Goal: Information Seeking & Learning: Compare options

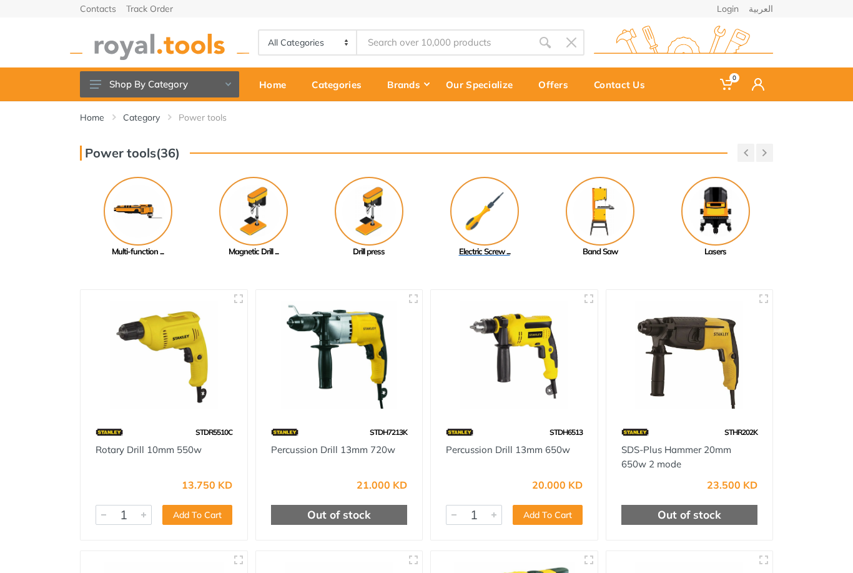
click at [490, 219] on img at bounding box center [484, 211] width 69 height 69
click at [607, 201] on img at bounding box center [600, 211] width 69 height 69
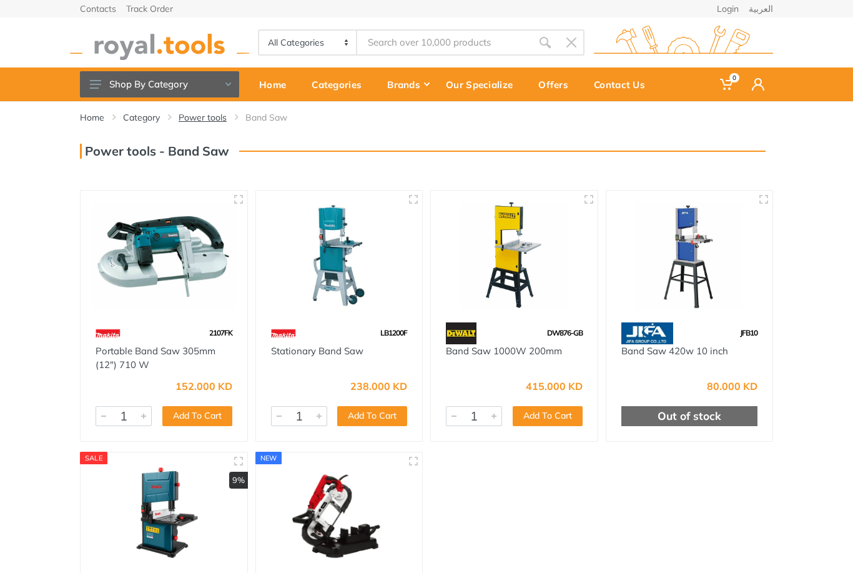
click at [211, 116] on link "Power tools" at bounding box center [203, 117] width 48 height 12
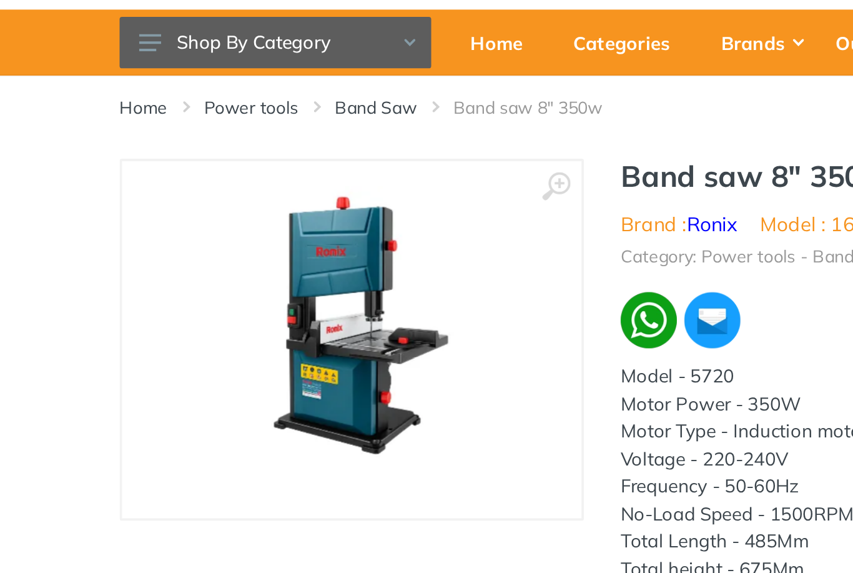
click at [296, 151] on icon at bounding box center [303, 158] width 15 height 15
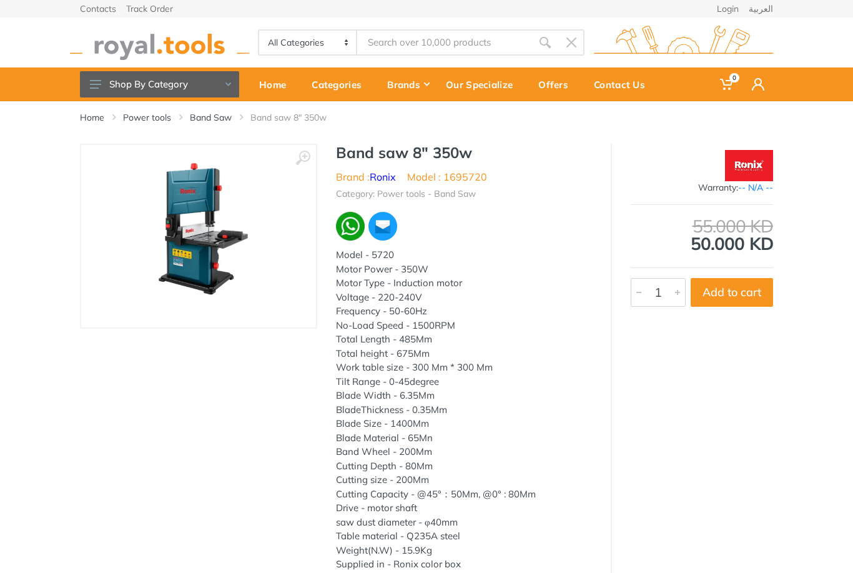
click at [196, 236] on img at bounding box center [198, 235] width 157 height 157
click at [299, 159] on icon at bounding box center [303, 158] width 15 height 15
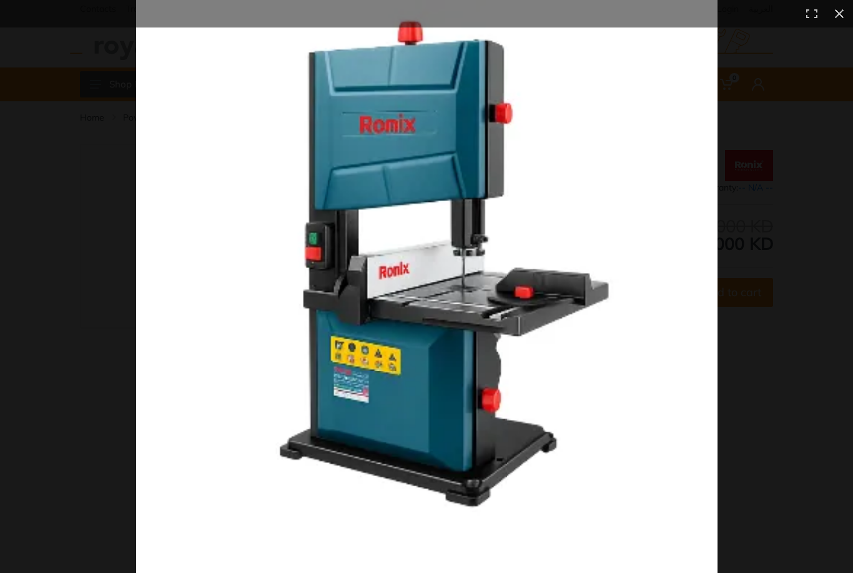
click at [837, 13] on button at bounding box center [839, 13] width 27 height 27
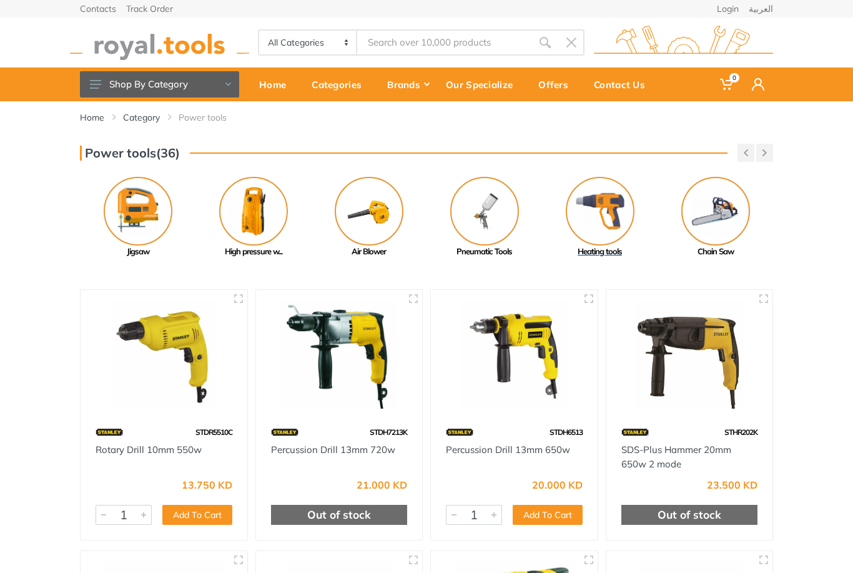
click at [604, 207] on img at bounding box center [600, 211] width 69 height 69
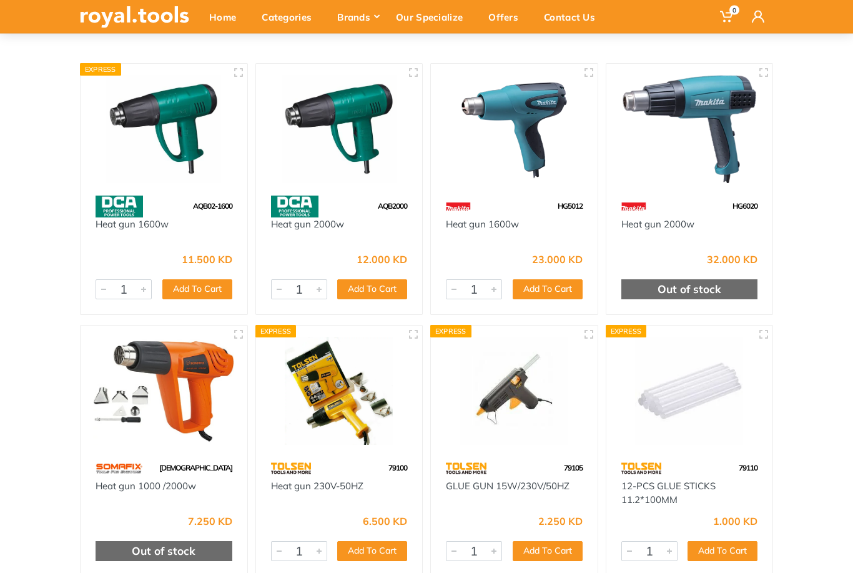
scroll to position [127, 0]
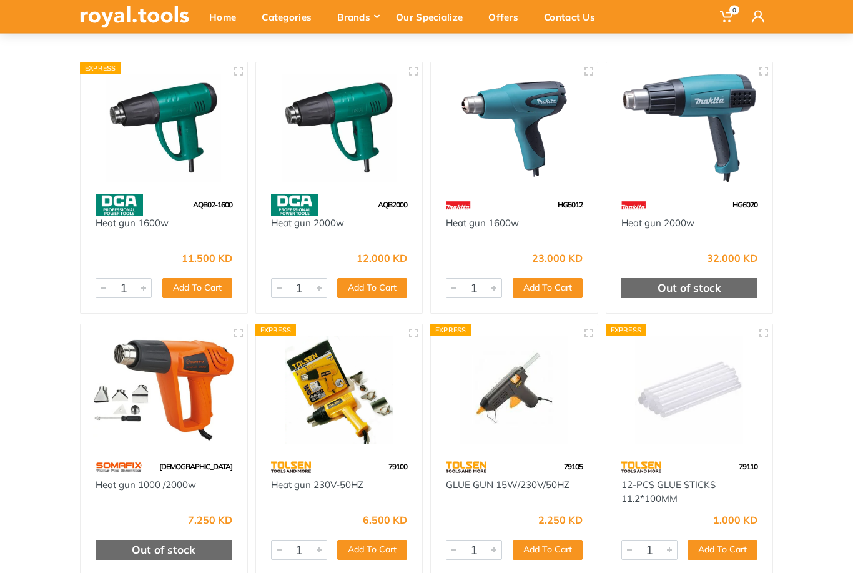
click at [783, 478] on div "Home Category Power tools Heating tools" at bounding box center [426, 552] width 853 height 1157
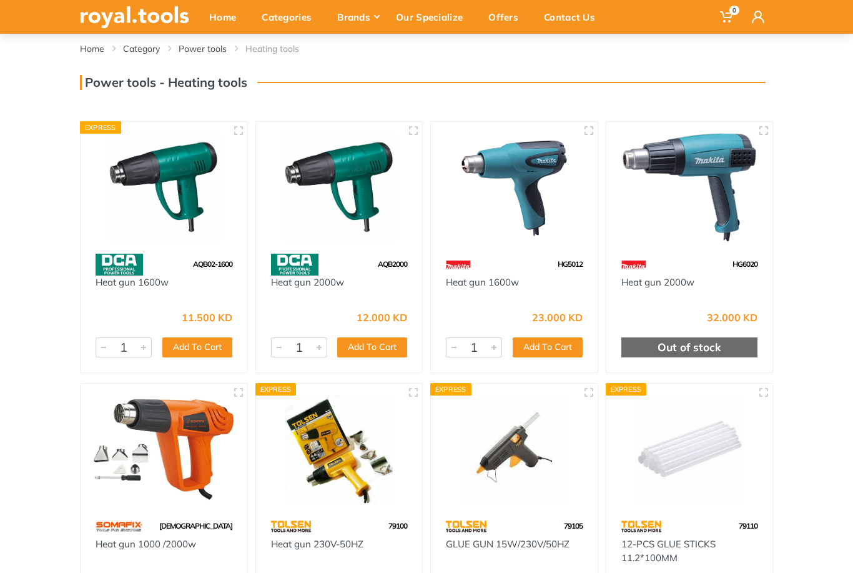
scroll to position [0, 0]
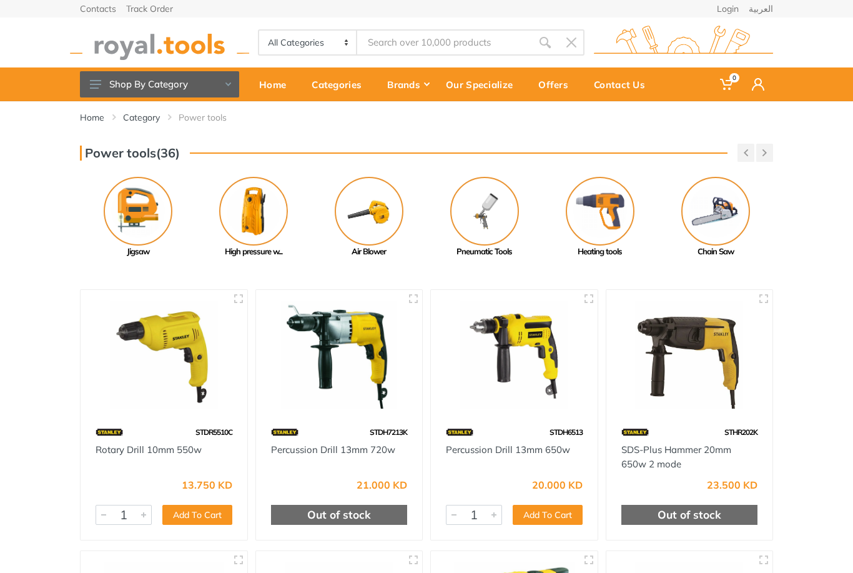
click at [767, 150] on button "button" at bounding box center [765, 153] width 17 height 18
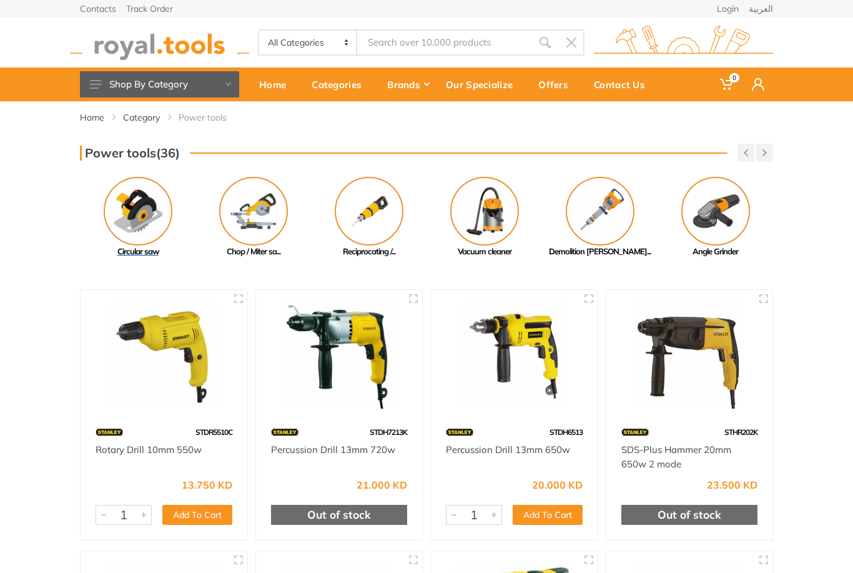
click at [142, 226] on img at bounding box center [138, 211] width 69 height 69
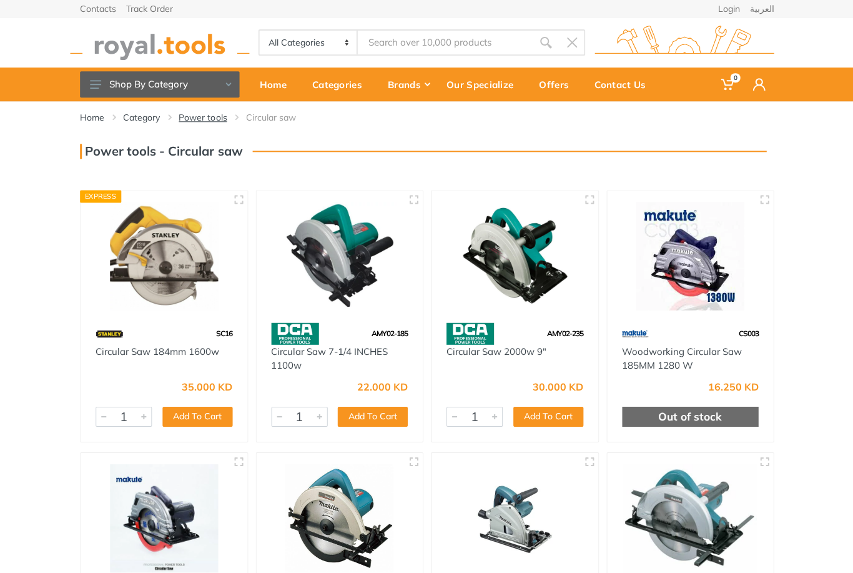
click at [201, 117] on link "Power tools" at bounding box center [203, 117] width 48 height 12
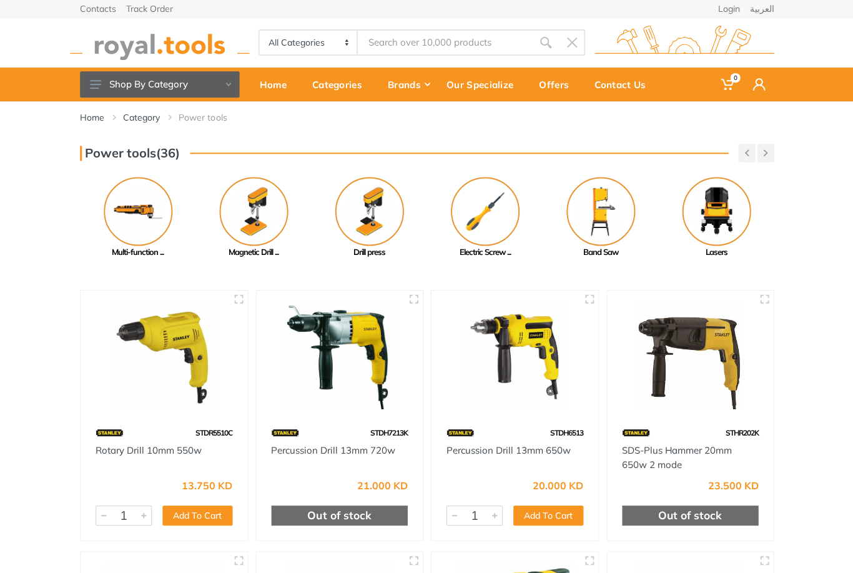
click at [768, 158] on button "button" at bounding box center [765, 153] width 17 height 18
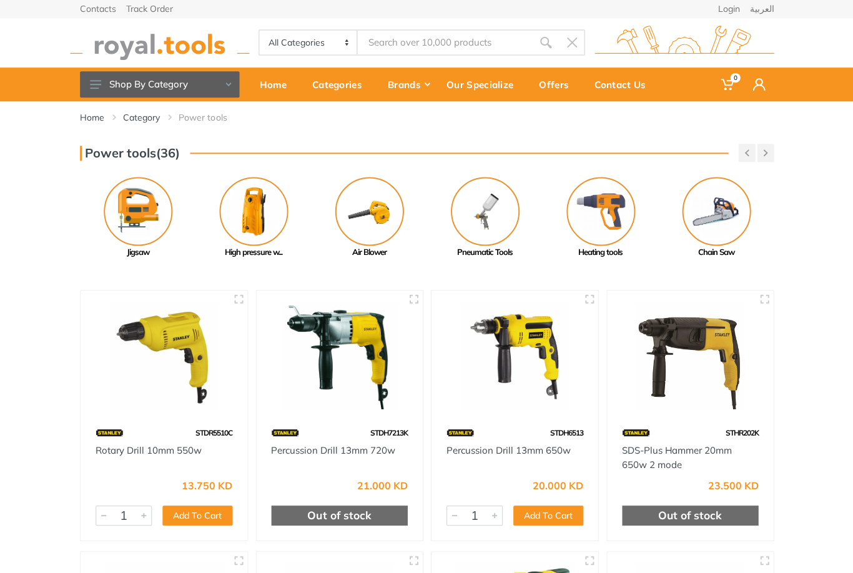
click at [772, 149] on button "button" at bounding box center [765, 153] width 17 height 18
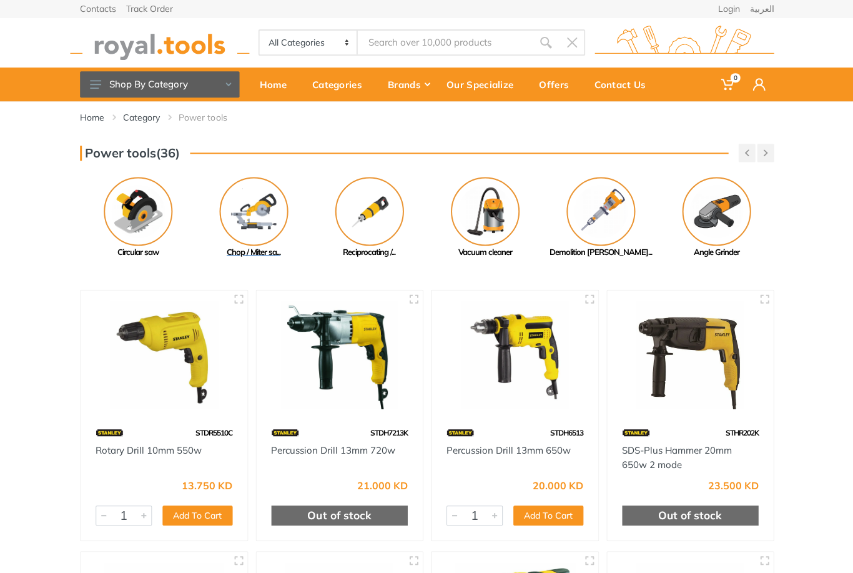
click at [254, 209] on img at bounding box center [253, 211] width 69 height 69
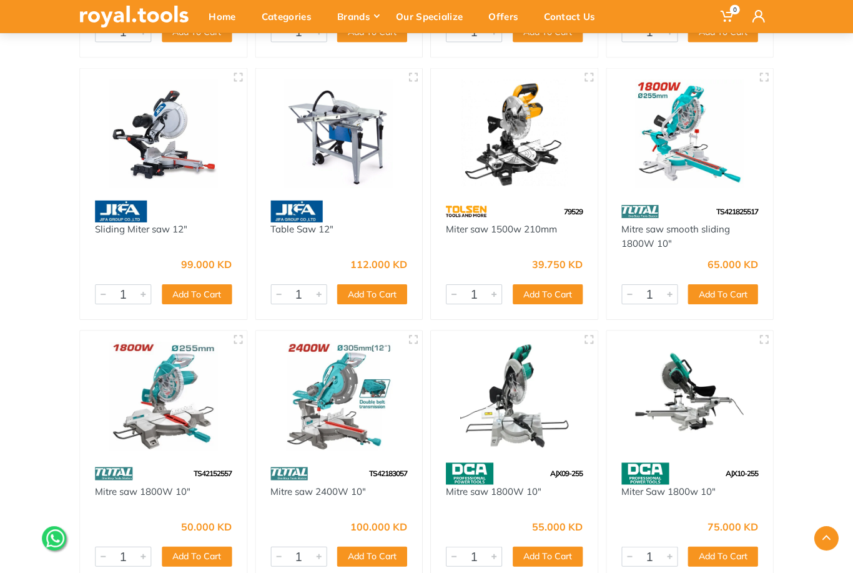
scroll to position [1431, 0]
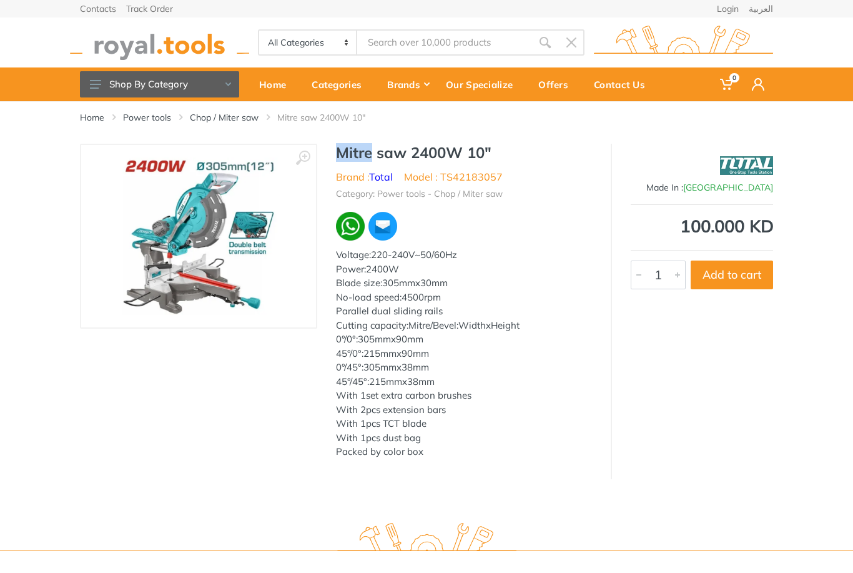
click at [208, 439] on div "‹ ›" at bounding box center [198, 312] width 237 height 336
